Goal: Leave review/rating

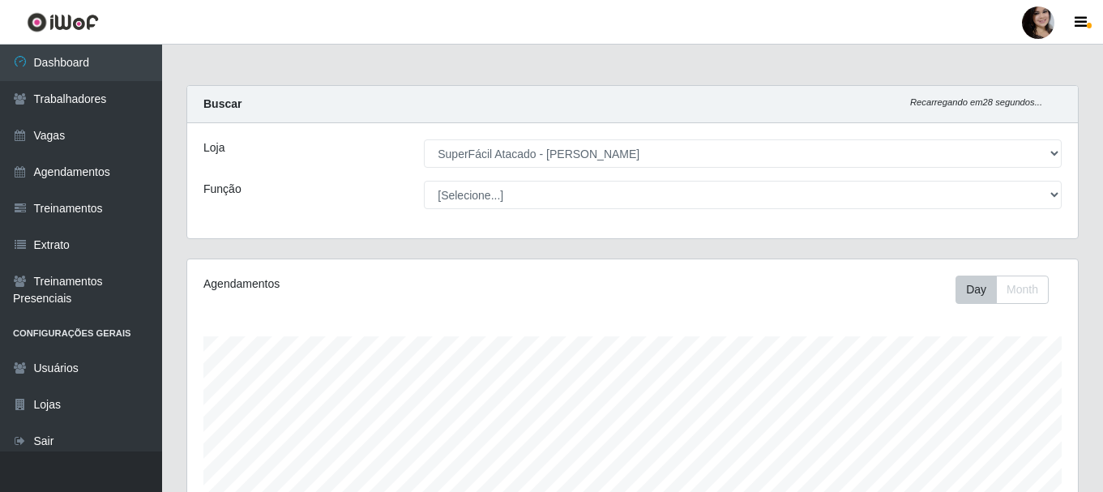
select select "399"
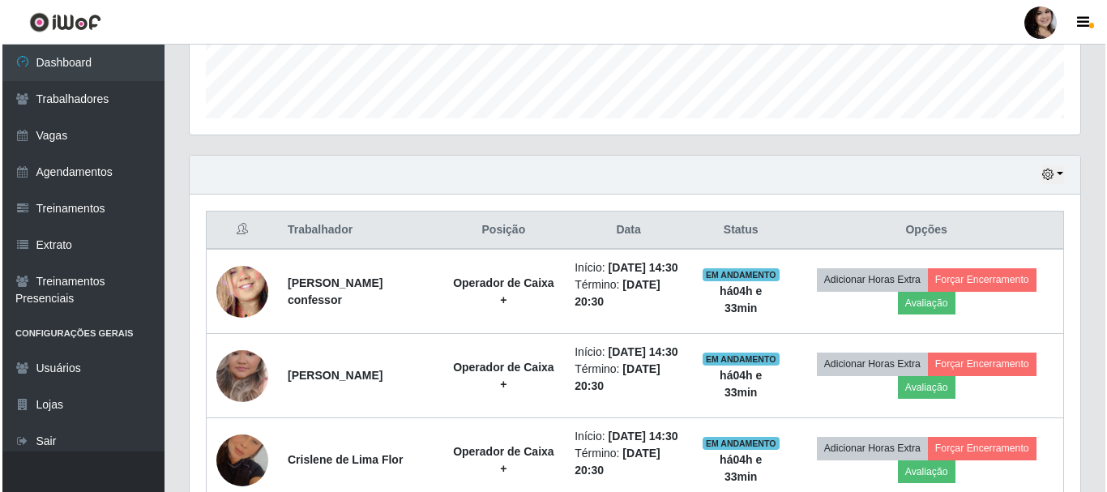
scroll to position [648, 0]
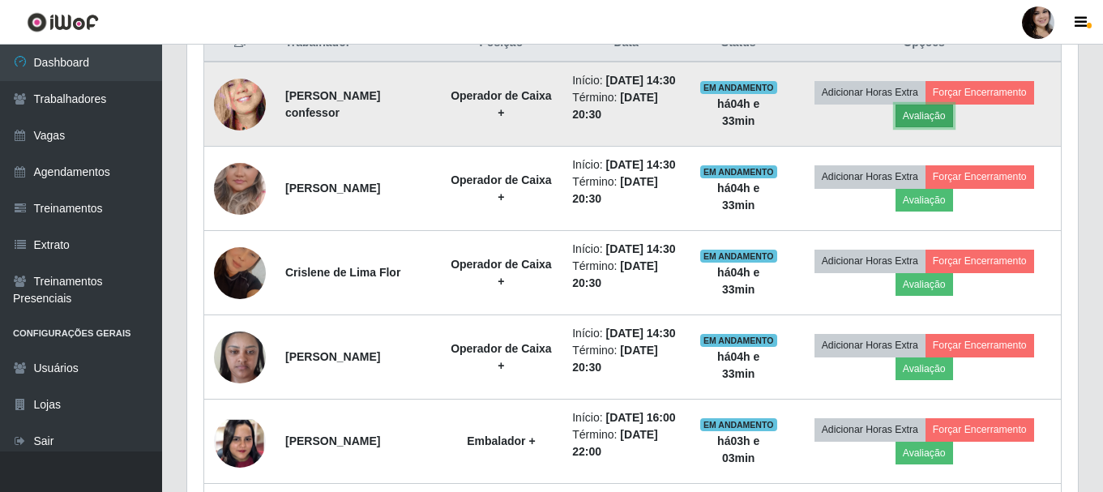
click at [938, 127] on button "Avaliação" at bounding box center [924, 116] width 58 height 23
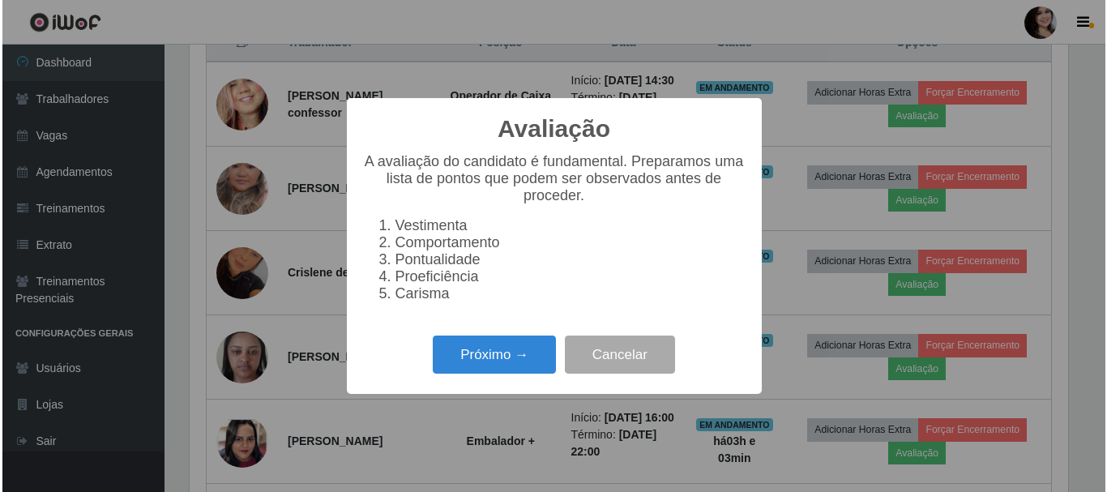
scroll to position [336, 882]
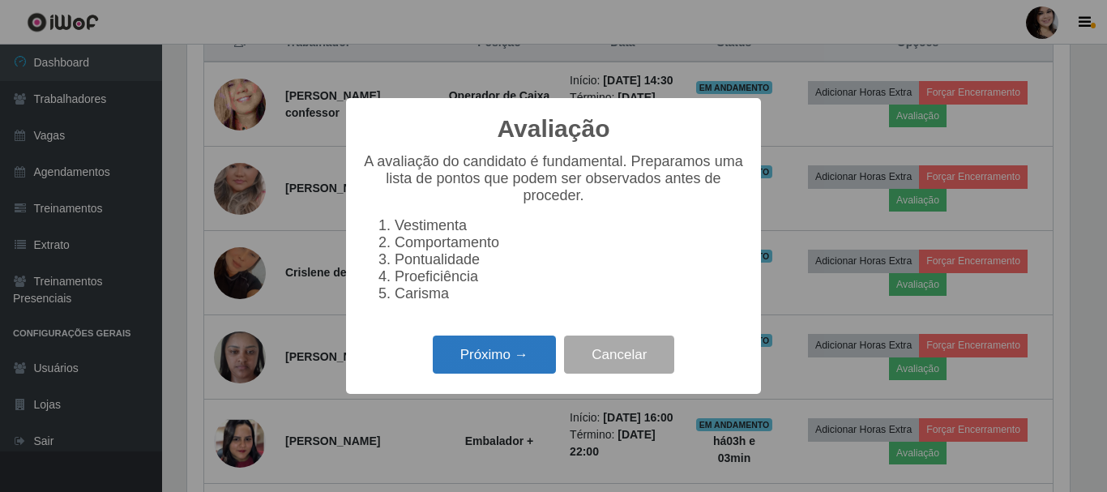
click at [488, 367] on button "Próximo →" at bounding box center [494, 354] width 123 height 38
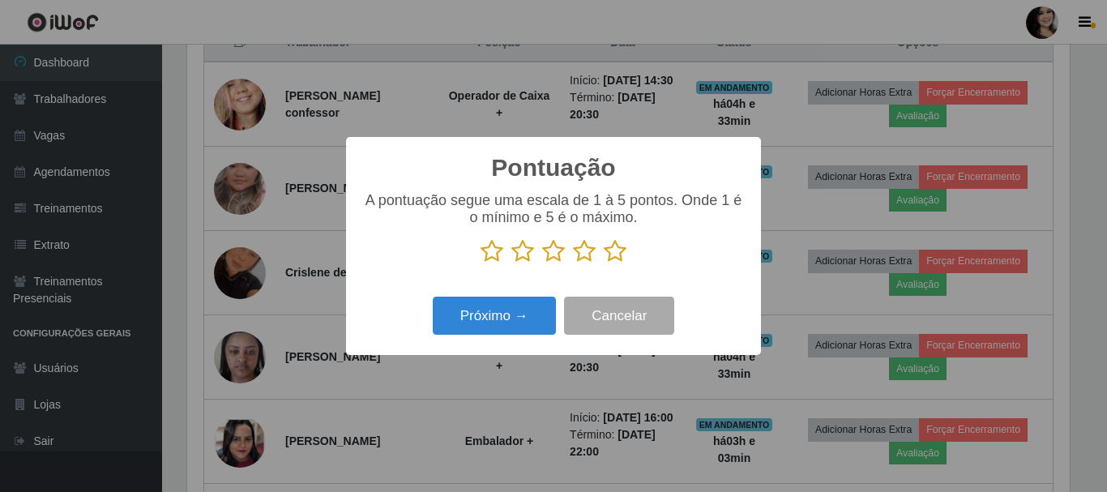
scroll to position [809848, 809302]
click at [615, 250] on icon at bounding box center [615, 251] width 23 height 24
click at [604, 263] on input "radio" at bounding box center [604, 263] width 0 height 0
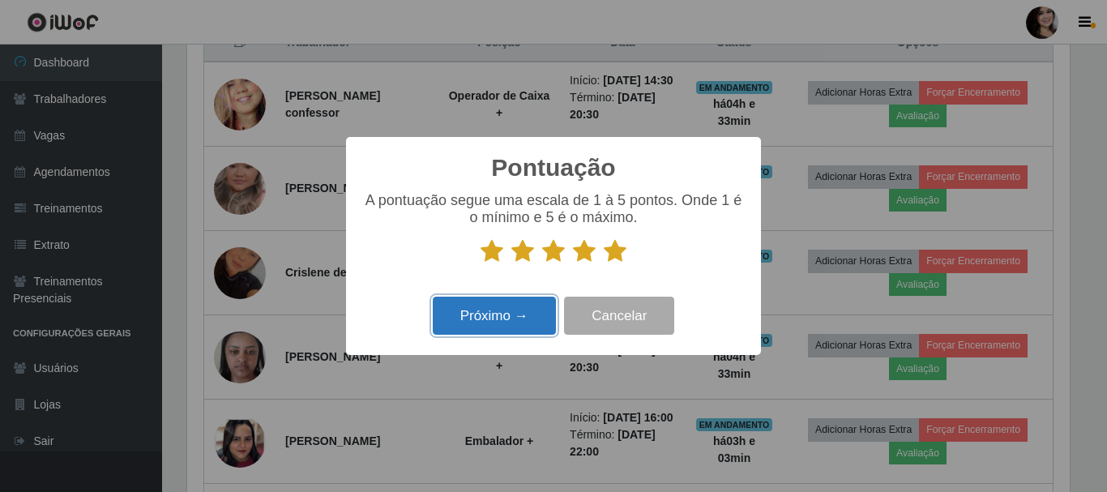
click at [519, 313] on button "Próximo →" at bounding box center [494, 316] width 123 height 38
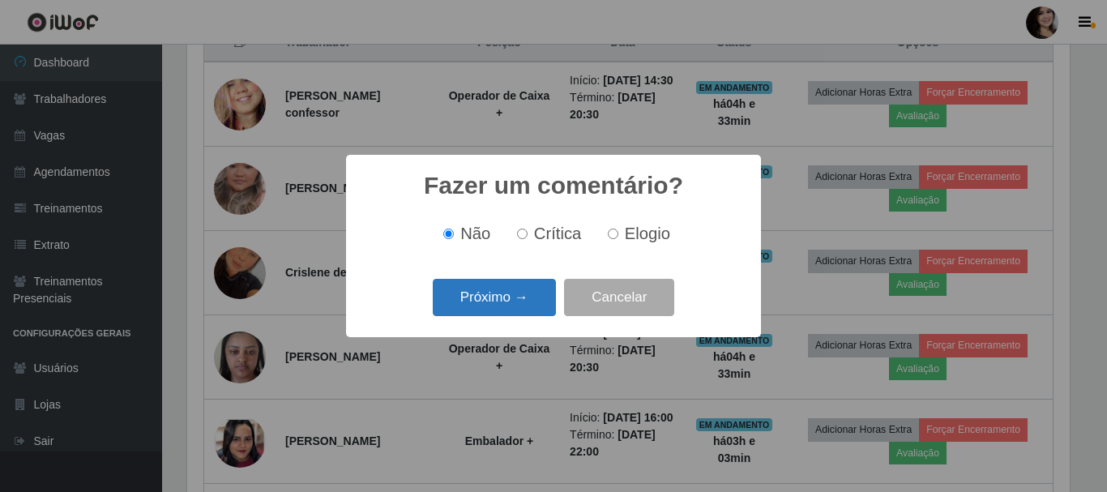
click at [519, 298] on button "Próximo →" at bounding box center [494, 298] width 123 height 38
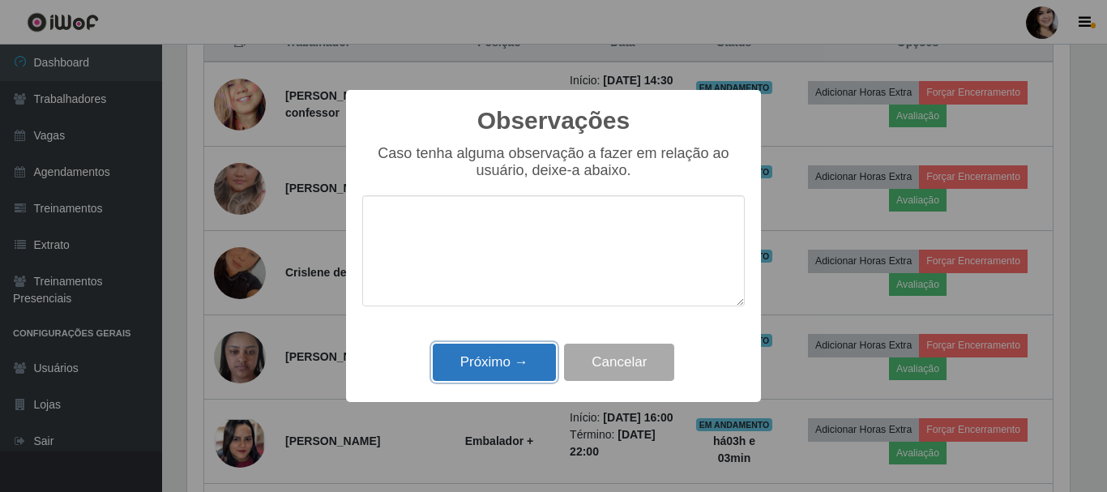
click at [506, 360] on button "Próximo →" at bounding box center [494, 363] width 123 height 38
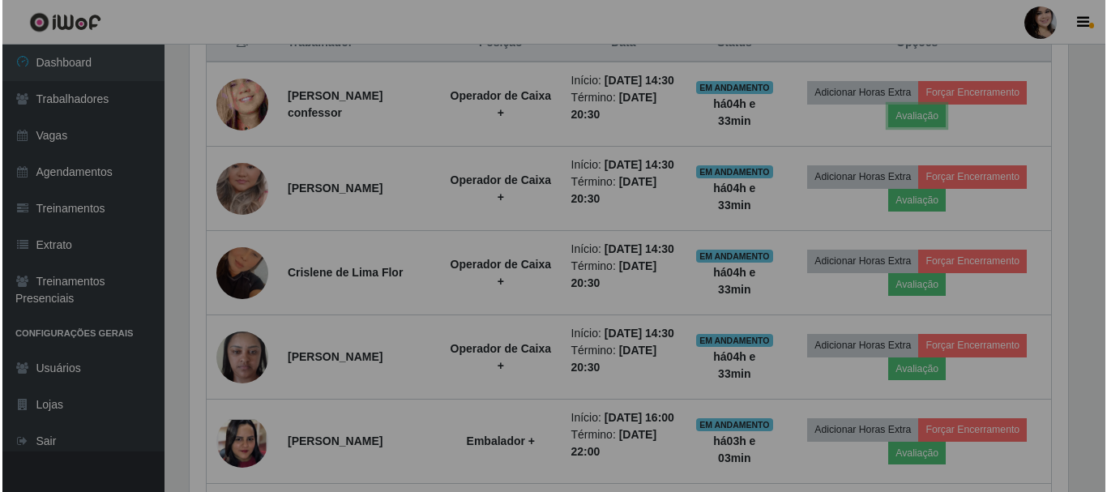
scroll to position [336, 890]
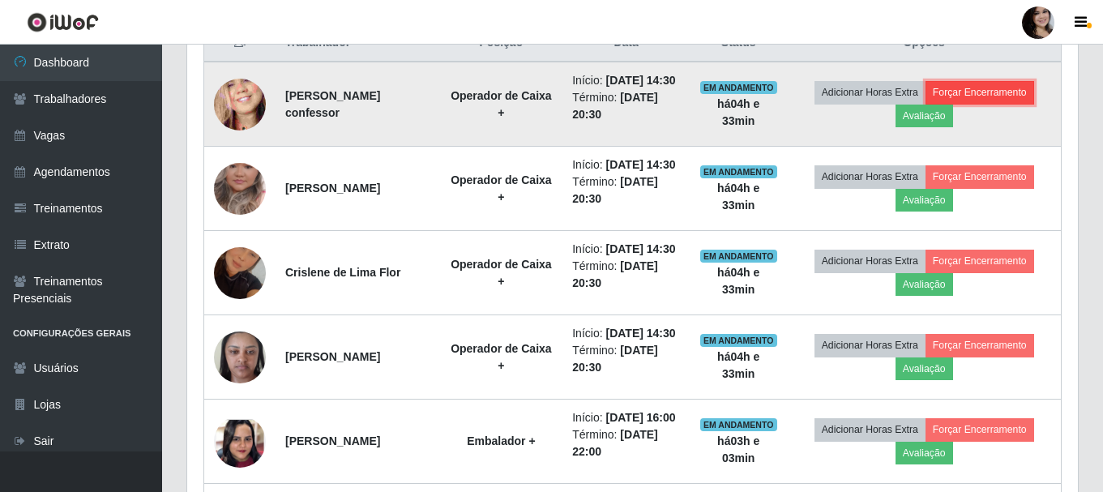
click at [1014, 96] on button "Forçar Encerramento" at bounding box center [979, 92] width 109 height 23
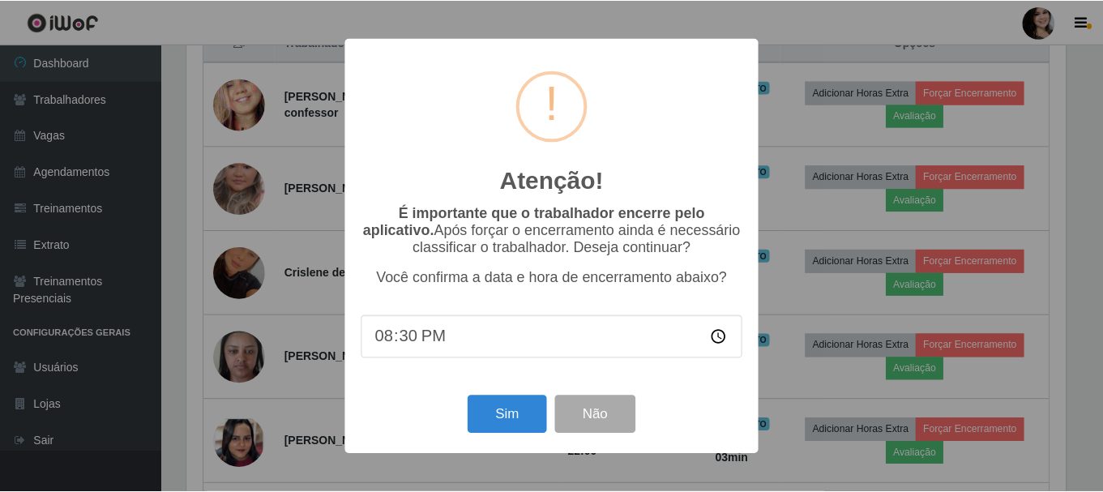
scroll to position [336, 882]
click at [518, 420] on button "Sim" at bounding box center [508, 414] width 79 height 38
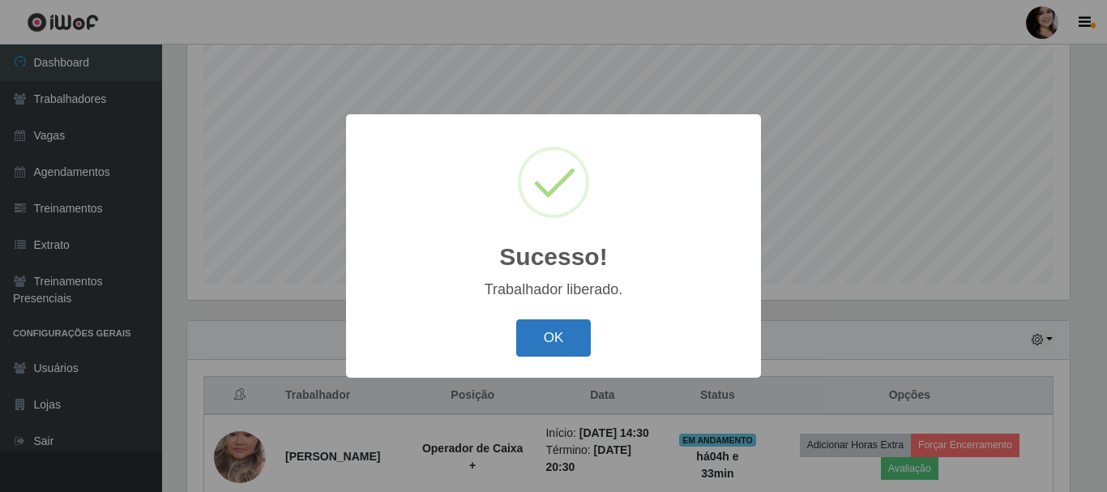
click at [550, 340] on button "OK" at bounding box center [553, 338] width 75 height 38
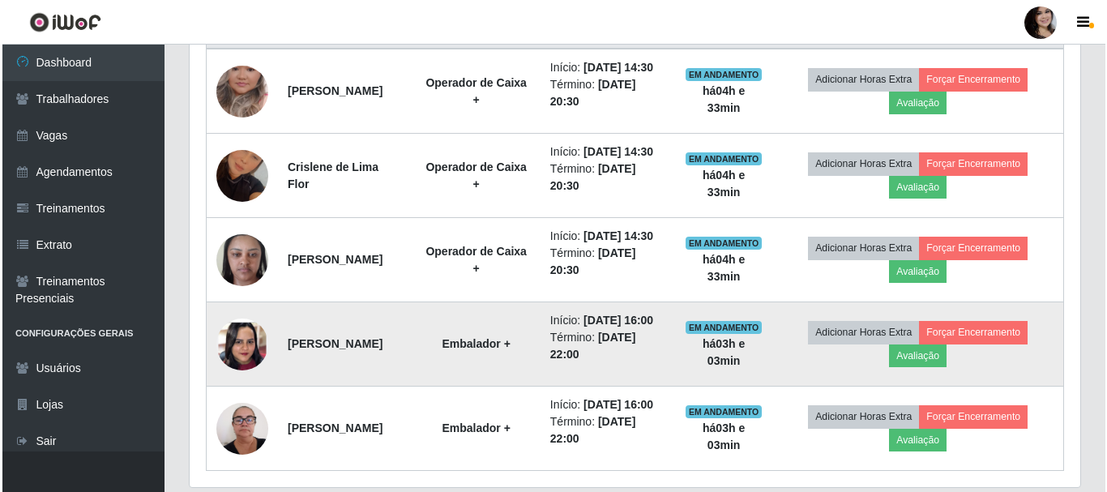
scroll to position [620, 0]
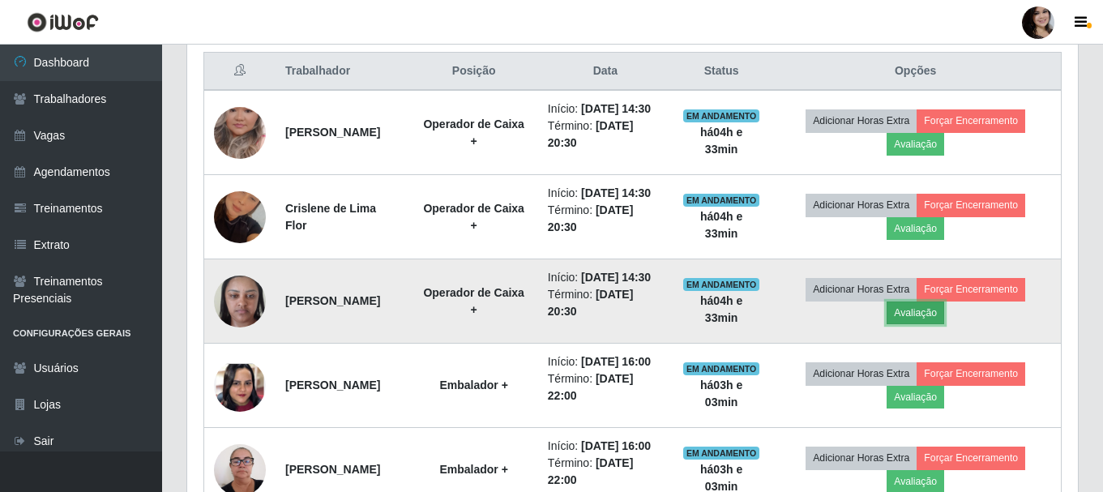
click at [923, 324] on button "Avaliação" at bounding box center [915, 312] width 58 height 23
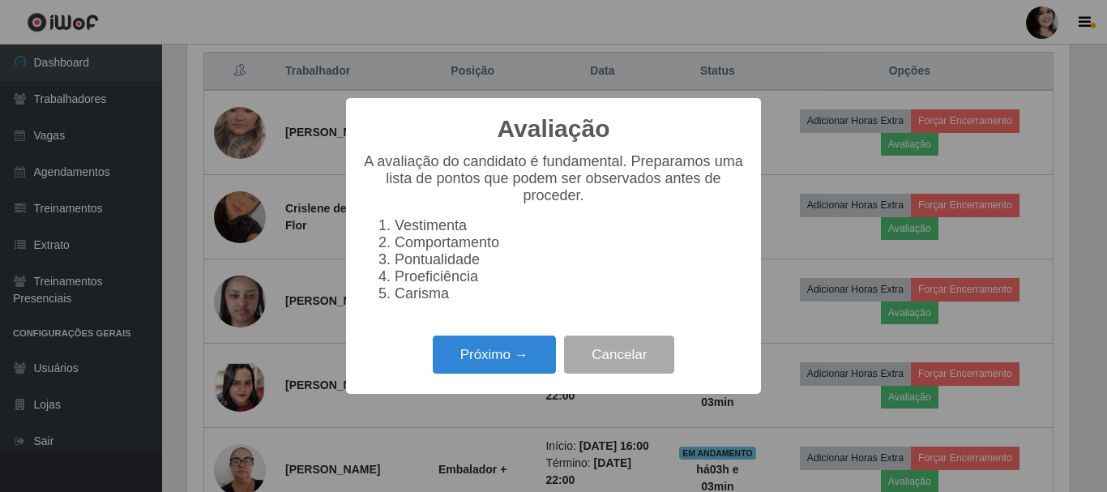
scroll to position [336, 882]
click at [502, 368] on button "Próximo →" at bounding box center [494, 354] width 123 height 38
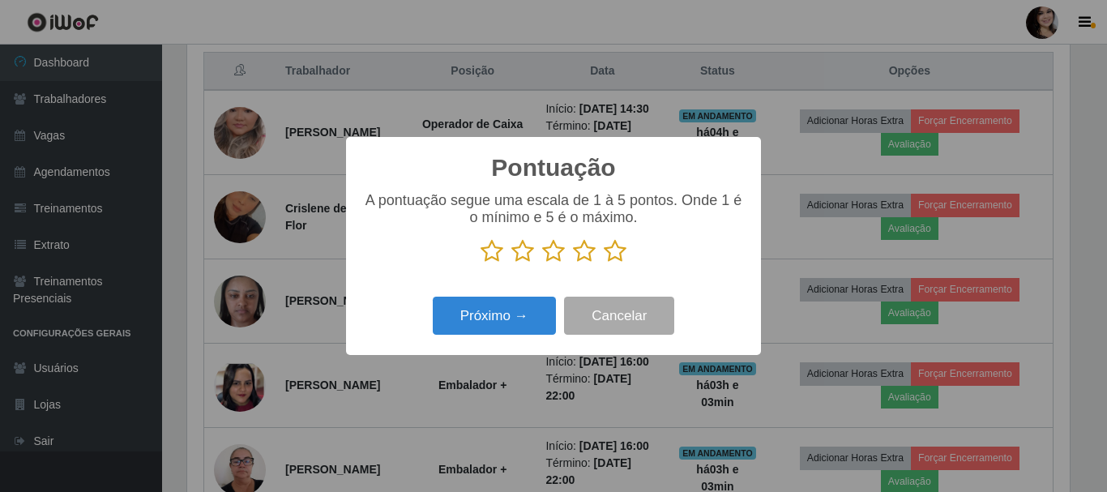
click at [611, 257] on icon at bounding box center [615, 251] width 23 height 24
click at [604, 263] on input "radio" at bounding box center [604, 263] width 0 height 0
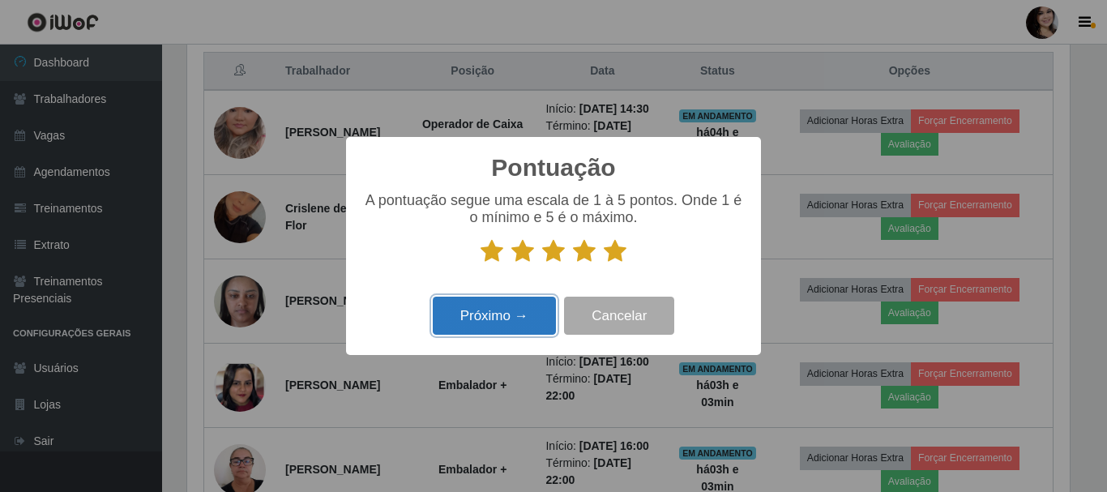
click at [502, 319] on button "Próximo →" at bounding box center [494, 316] width 123 height 38
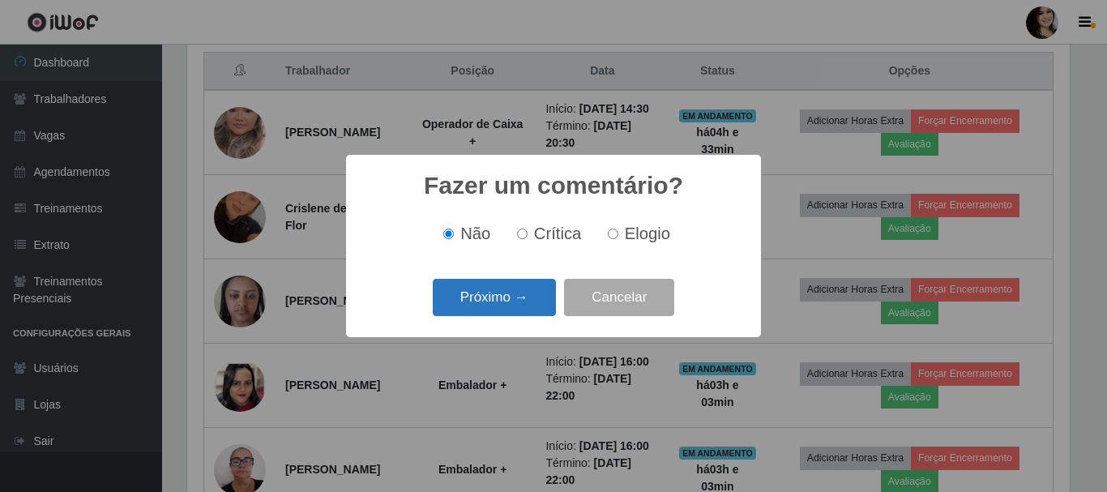
click at [516, 289] on button "Próximo →" at bounding box center [494, 298] width 123 height 38
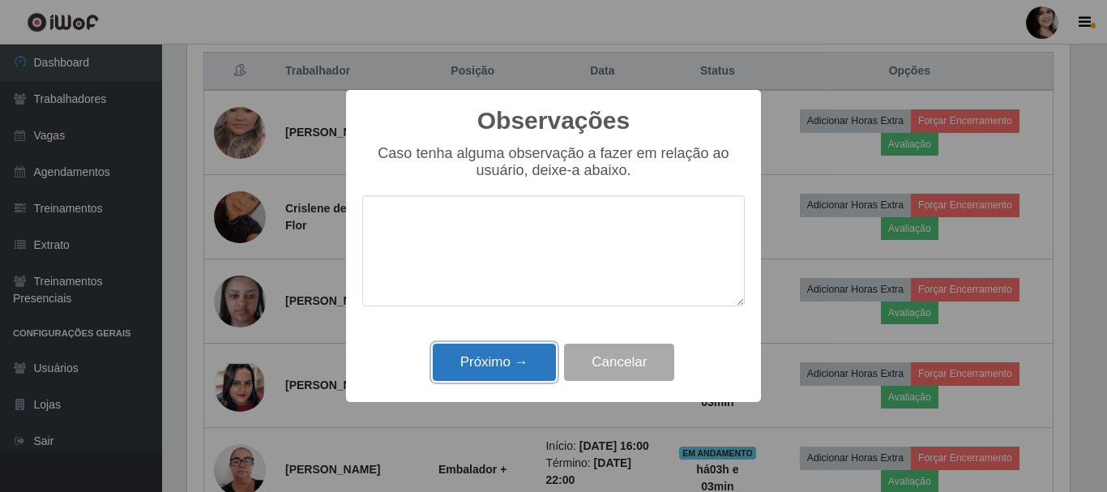
click at [523, 355] on button "Próximo →" at bounding box center [494, 363] width 123 height 38
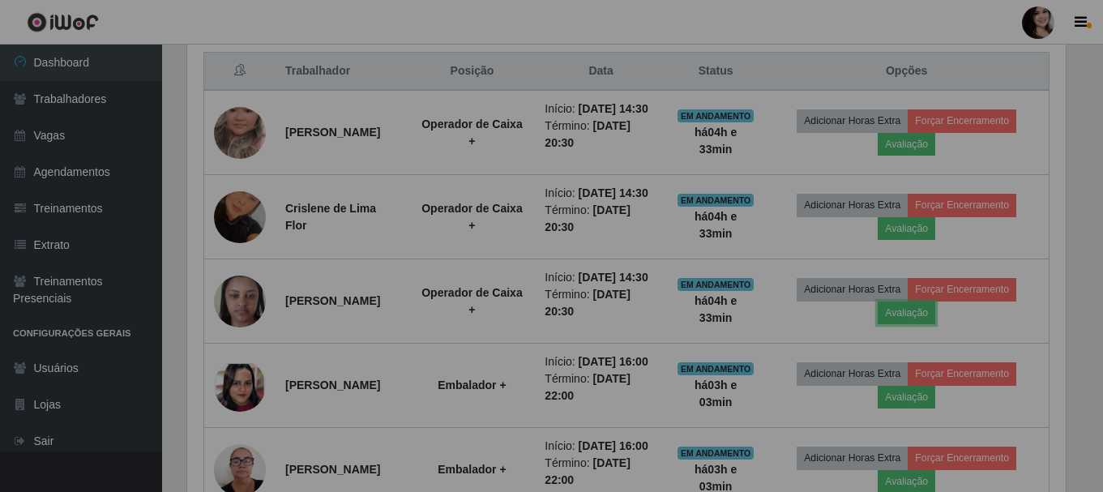
scroll to position [336, 890]
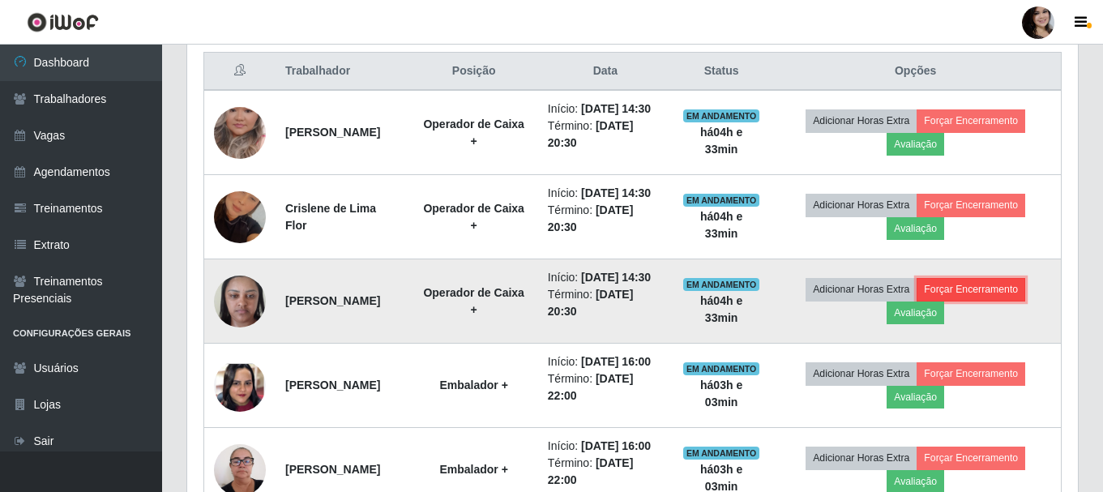
click at [983, 301] on button "Forçar Encerramento" at bounding box center [970, 289] width 109 height 23
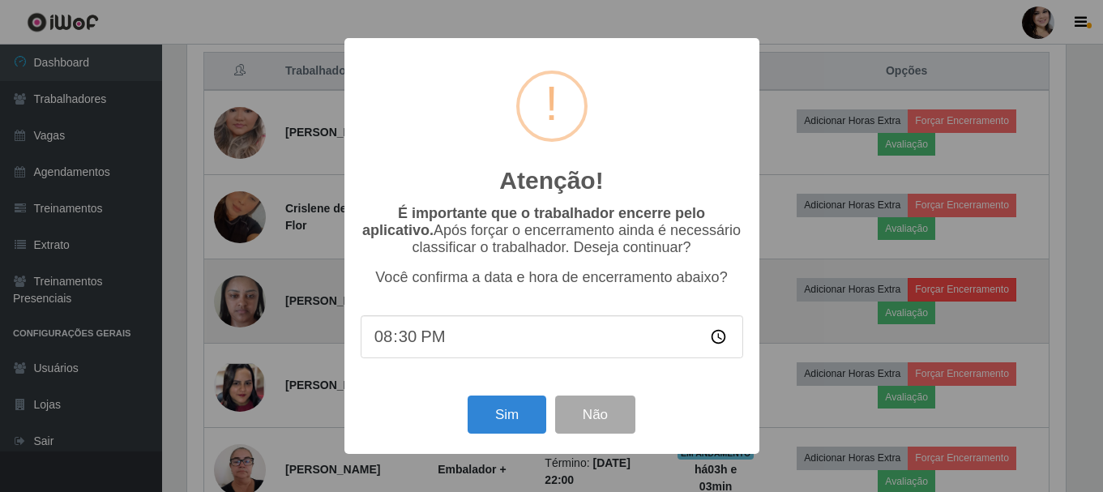
scroll to position [336, 882]
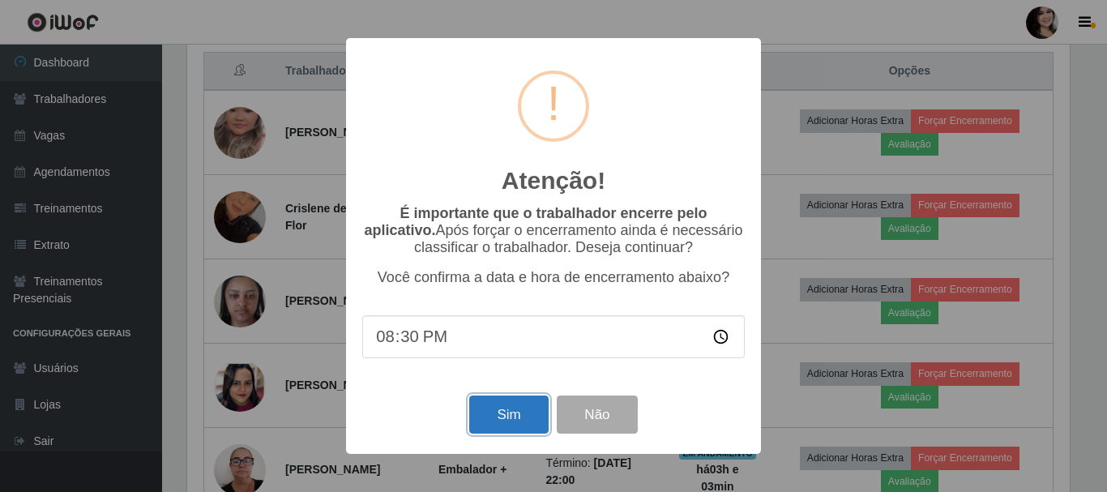
click at [497, 413] on button "Sim" at bounding box center [508, 414] width 79 height 38
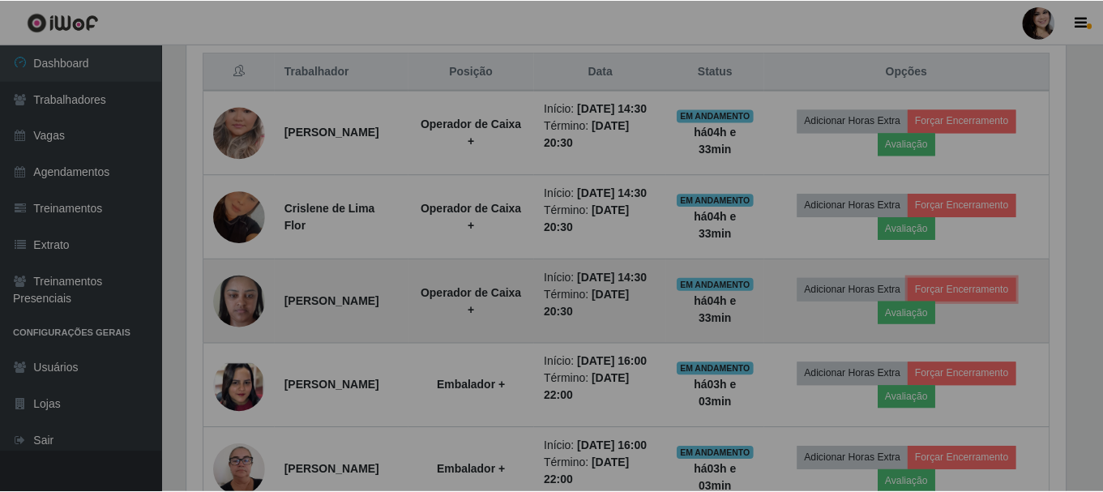
scroll to position [0, 0]
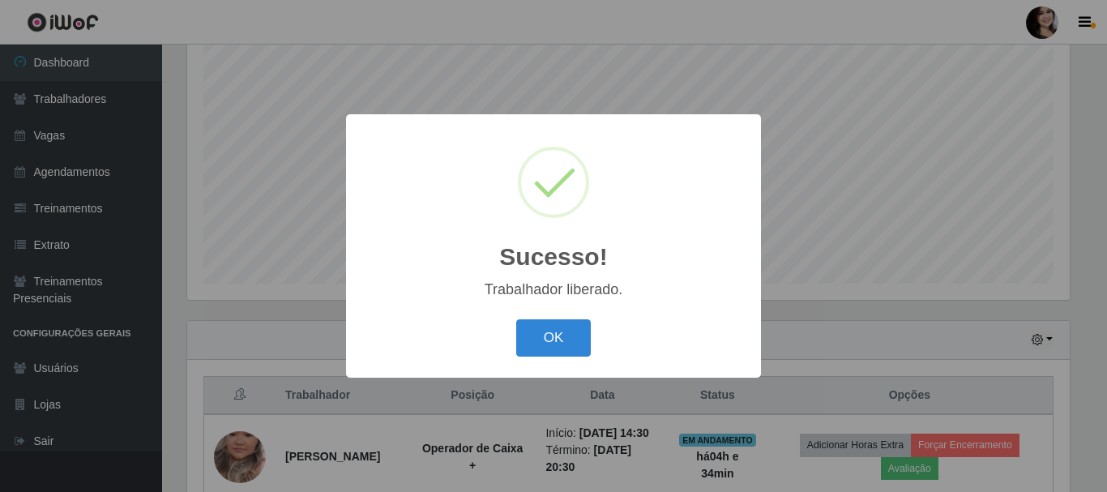
click at [535, 342] on button "OK" at bounding box center [553, 338] width 75 height 38
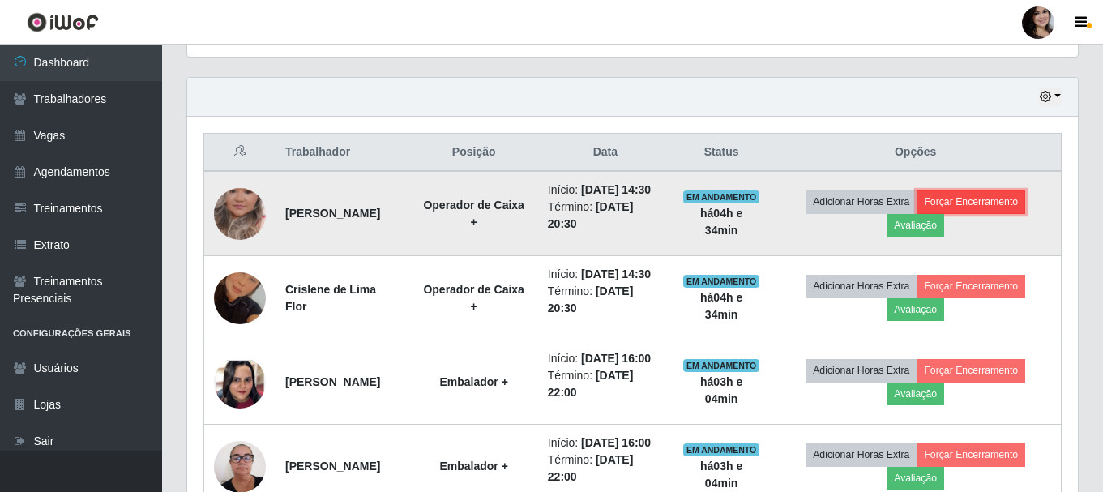
click at [958, 211] on button "Forçar Encerramento" at bounding box center [970, 201] width 109 height 23
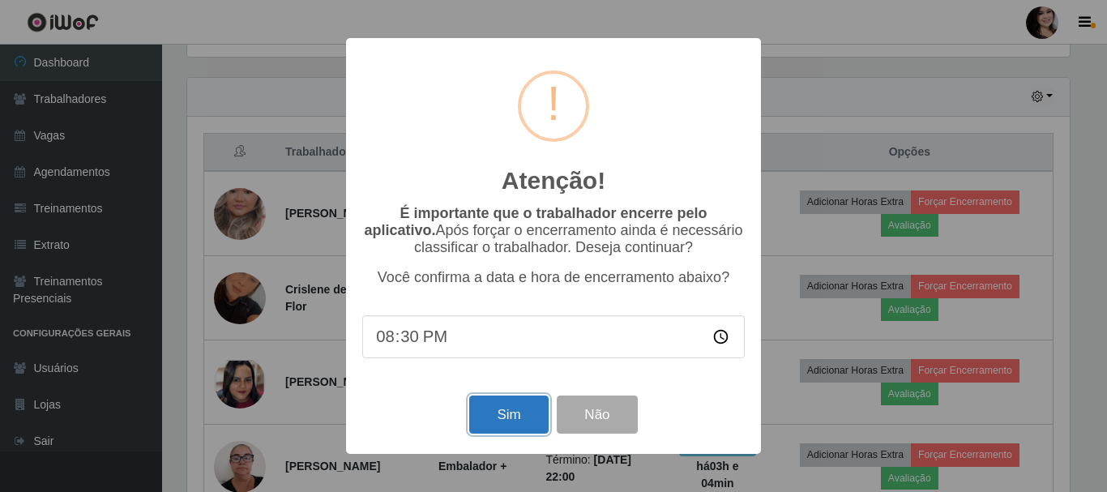
click at [523, 420] on button "Sim" at bounding box center [508, 414] width 79 height 38
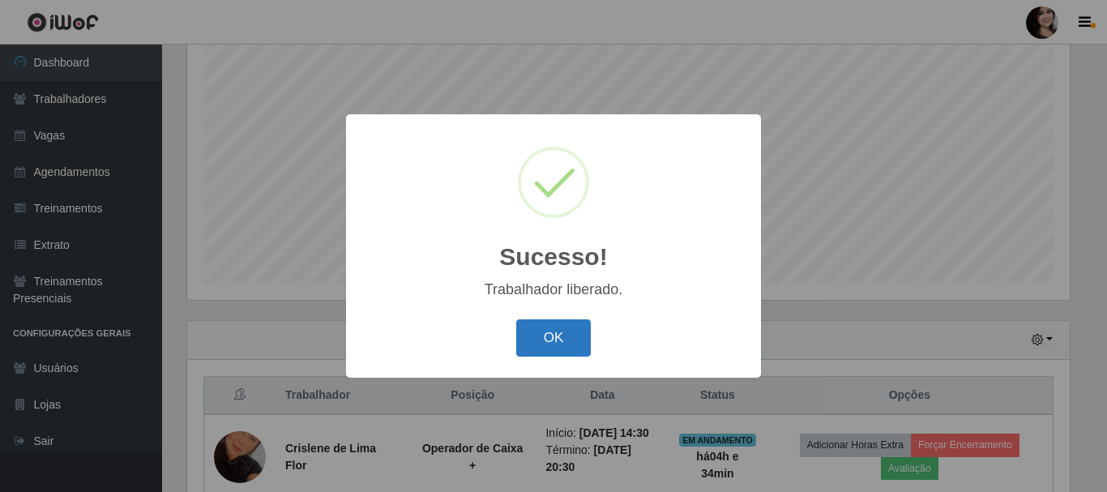
click at [547, 347] on button "OK" at bounding box center [553, 338] width 75 height 38
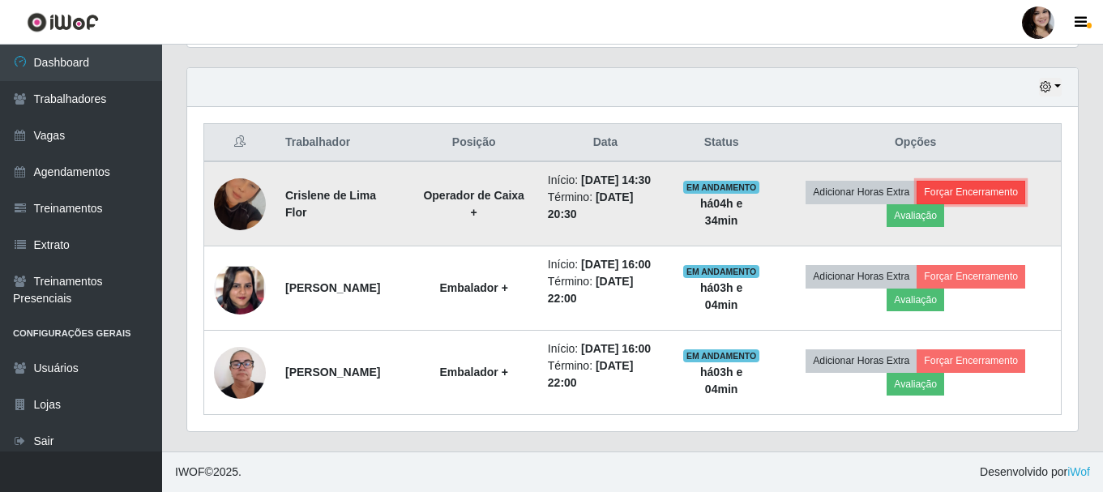
click at [981, 181] on button "Forçar Encerramento" at bounding box center [970, 192] width 109 height 23
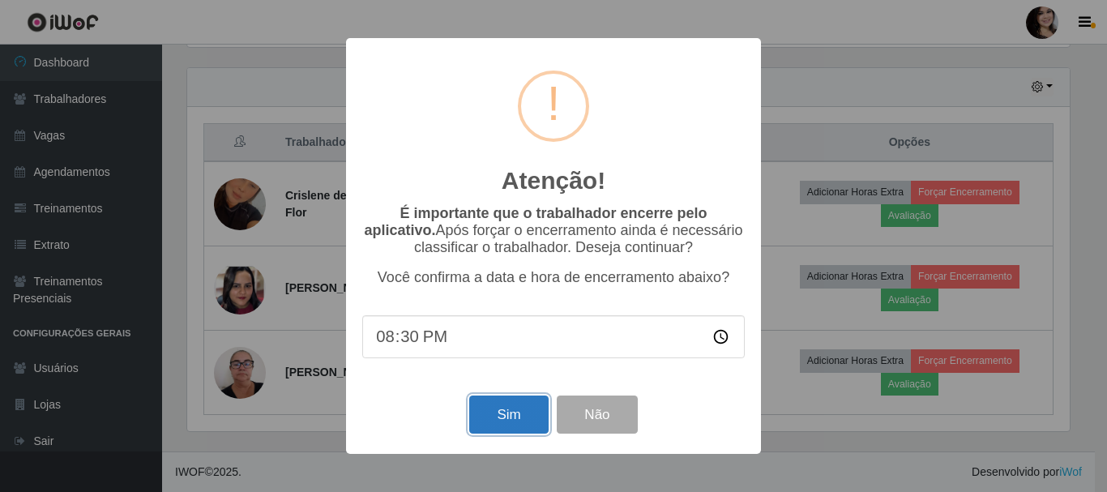
click at [507, 418] on button "Sim" at bounding box center [508, 414] width 79 height 38
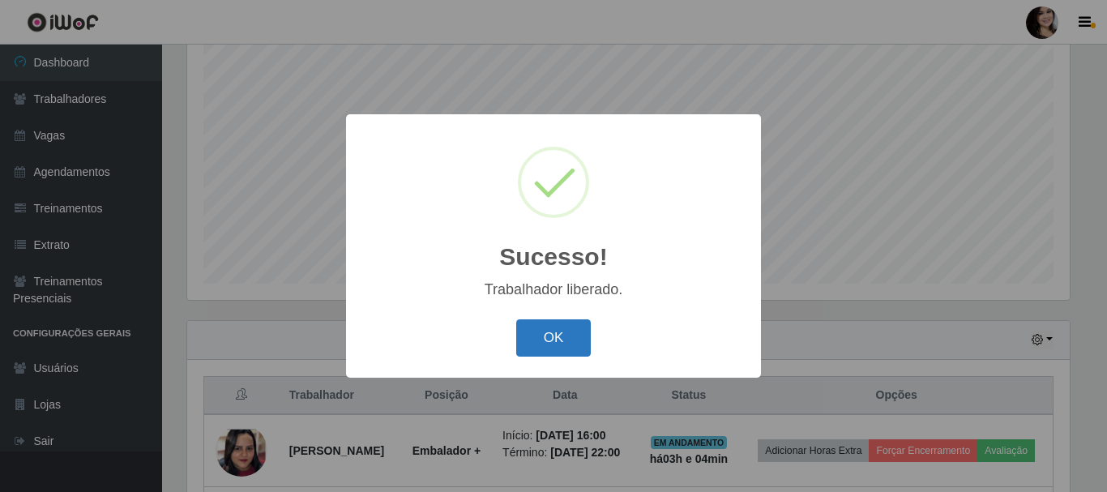
click at [527, 345] on button "OK" at bounding box center [553, 338] width 75 height 38
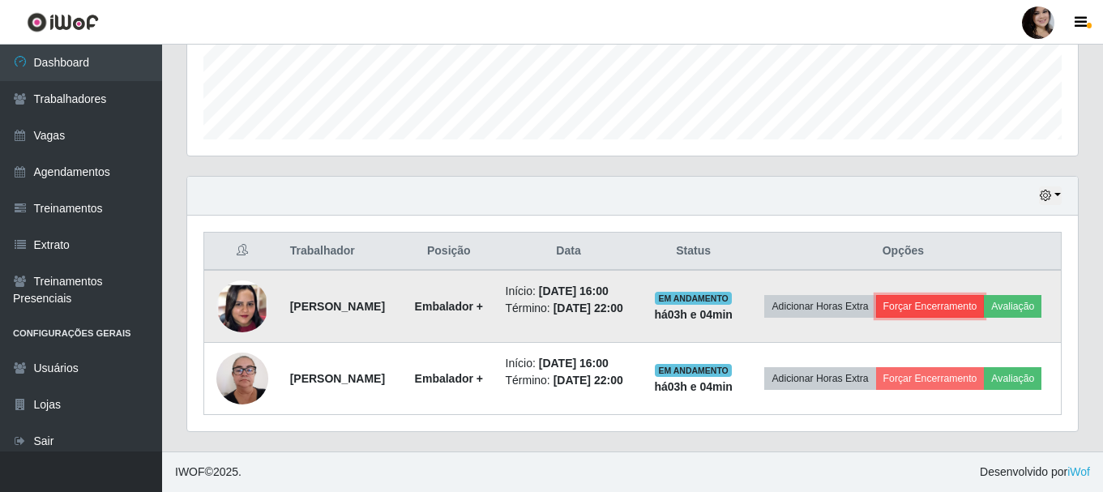
click at [957, 295] on button "Forçar Encerramento" at bounding box center [930, 306] width 109 height 23
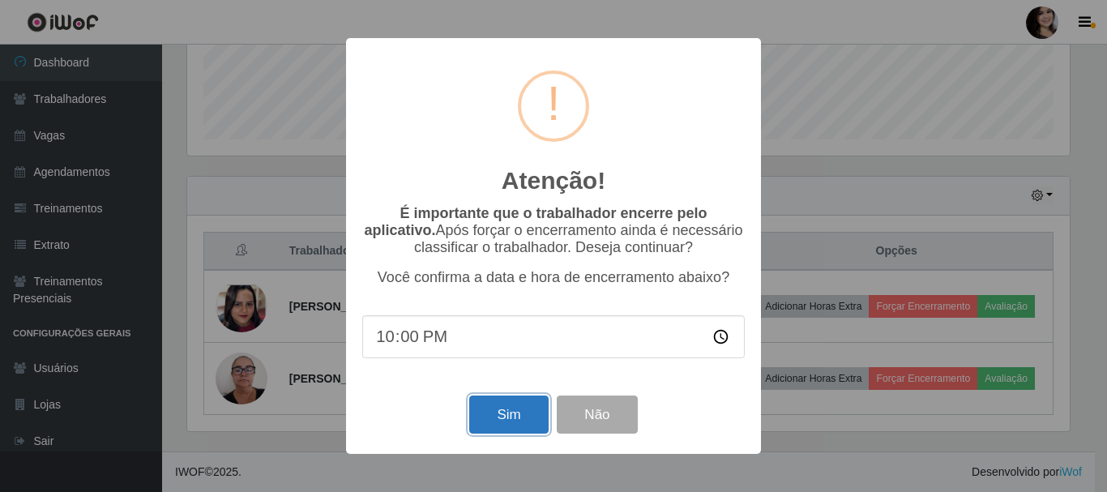
click at [502, 428] on button "Sim" at bounding box center [508, 414] width 79 height 38
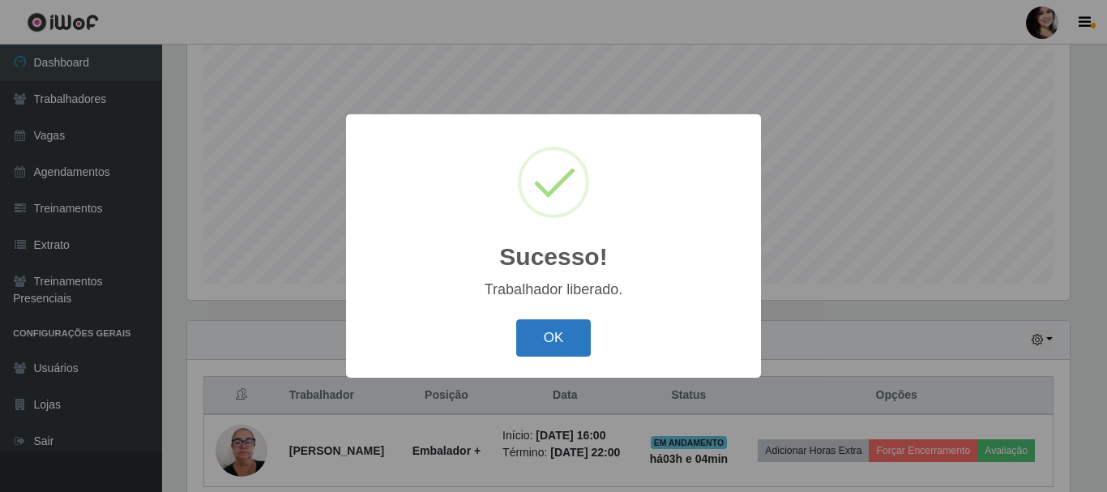
click at [557, 348] on button "OK" at bounding box center [553, 338] width 75 height 38
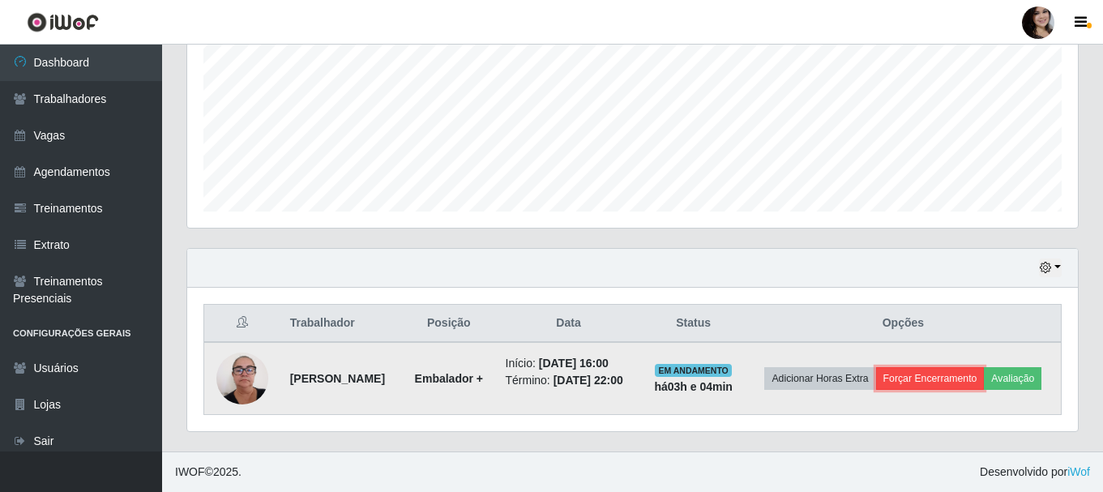
click at [984, 367] on button "Forçar Encerramento" at bounding box center [930, 378] width 109 height 23
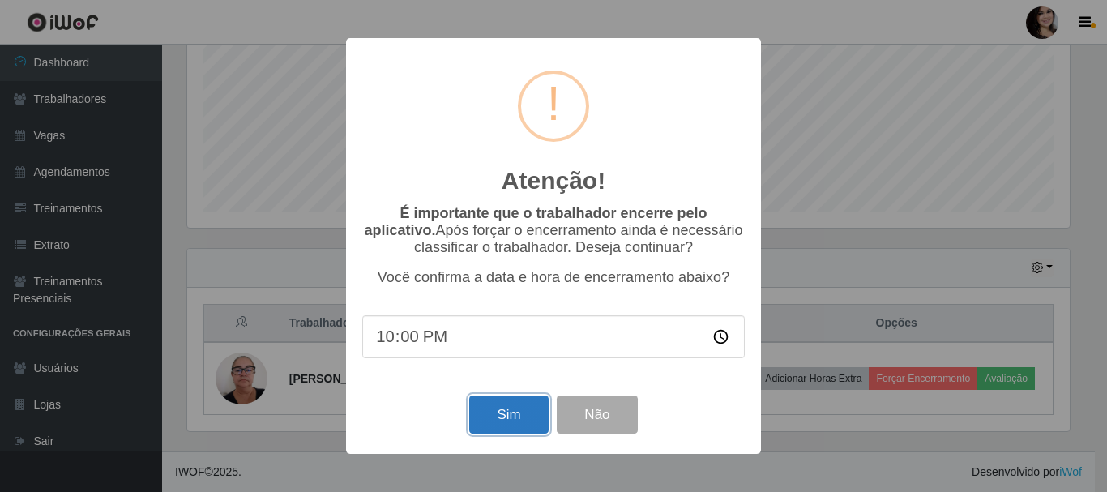
click at [481, 425] on button "Sim" at bounding box center [508, 414] width 79 height 38
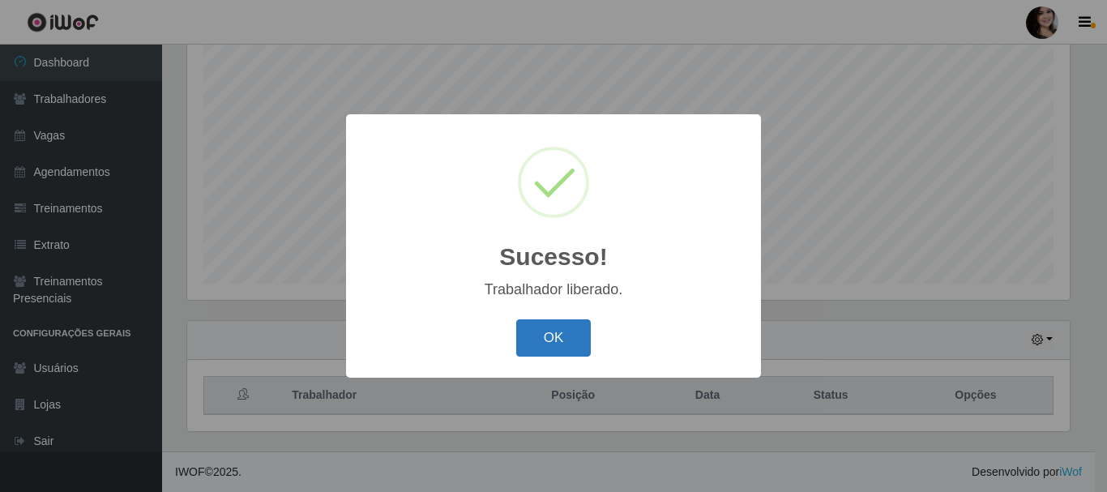
click at [562, 331] on button "OK" at bounding box center [553, 338] width 75 height 38
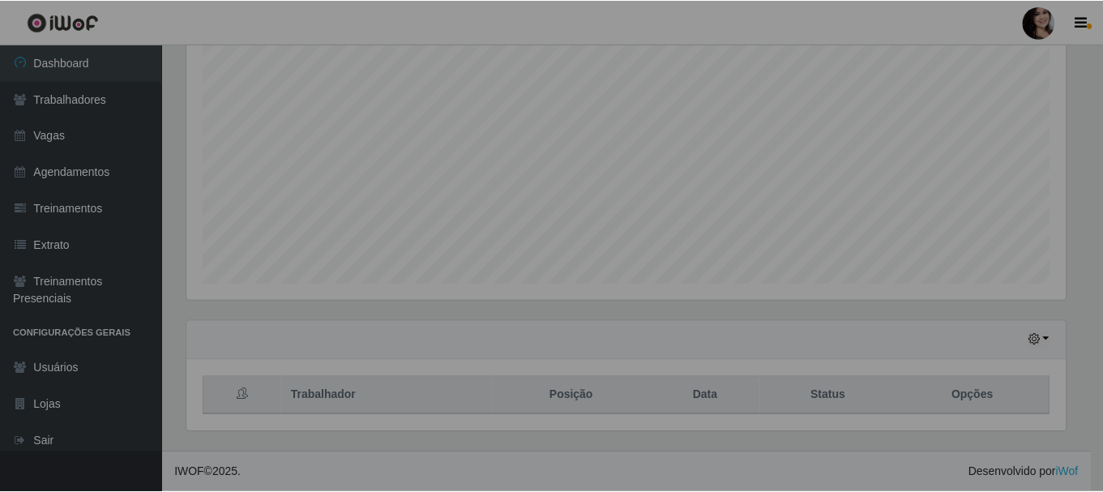
scroll to position [336, 890]
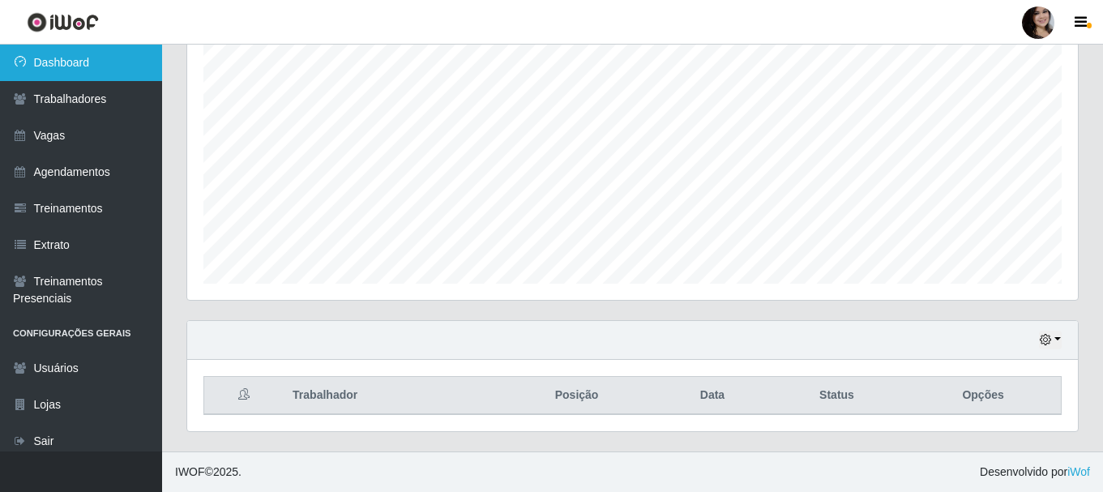
click at [40, 62] on link "Dashboard" at bounding box center [81, 63] width 162 height 36
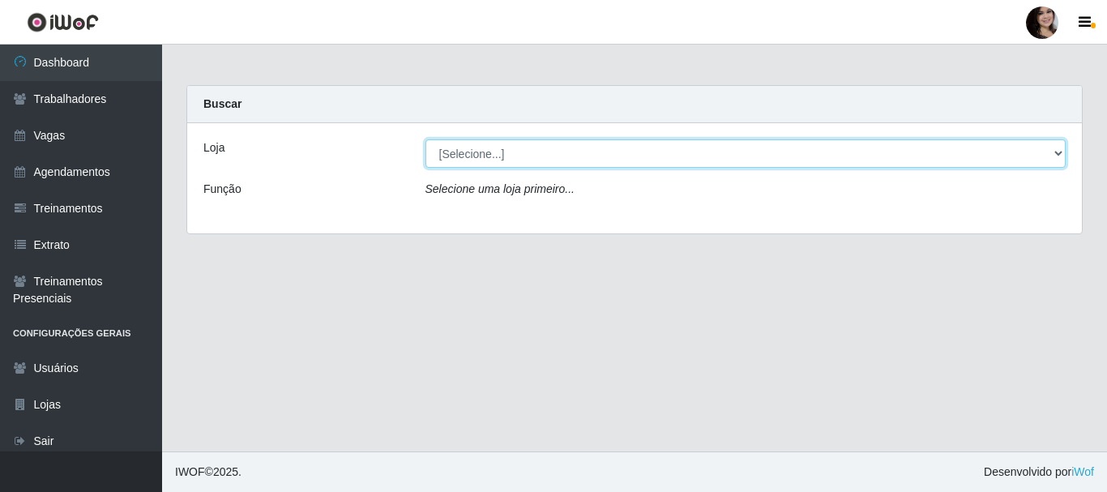
click at [498, 144] on select "[Selecione...] SuperFácil Atacado - João Pessoa" at bounding box center [745, 153] width 641 height 28
select select "399"
click at [425, 139] on select "[Selecione...] SuperFácil Atacado - João Pessoa" at bounding box center [745, 153] width 641 height 28
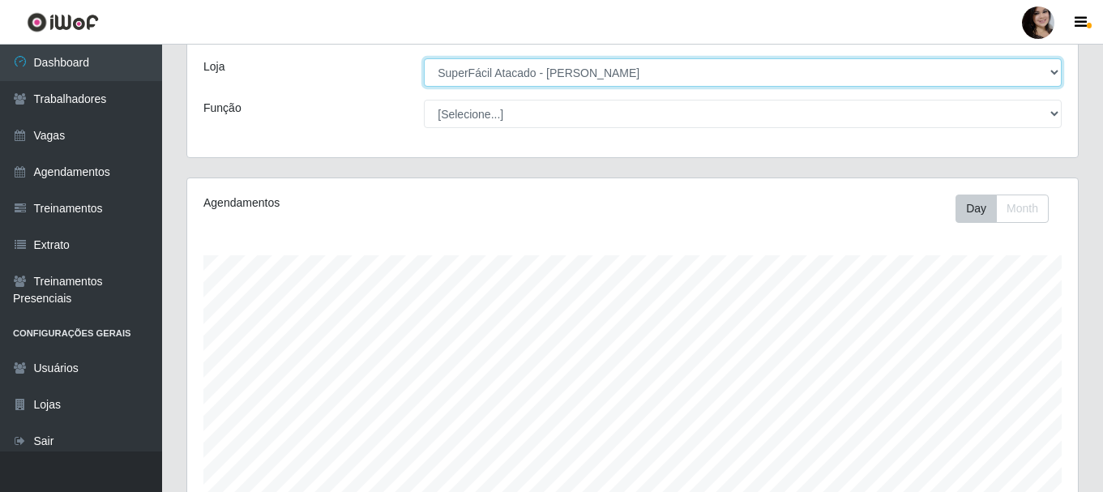
scroll to position [296, 0]
